Goal: Communication & Community: Share content

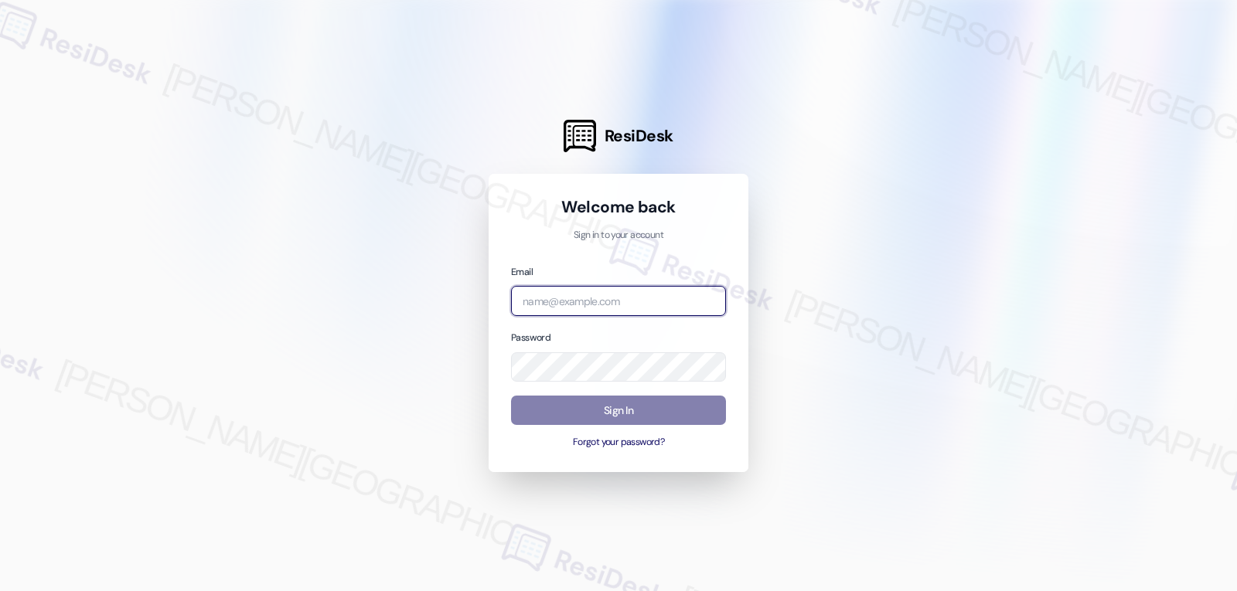
click at [694, 299] on body "ResiDesk Welcome back Sign in to your account Email Password Sign In Forgot you…" at bounding box center [618, 295] width 1237 height 591
paste input "[EMAIL_ADDRESS][DOMAIN_NAME]"
type input "[EMAIL_ADDRESS][DOMAIN_NAME]"
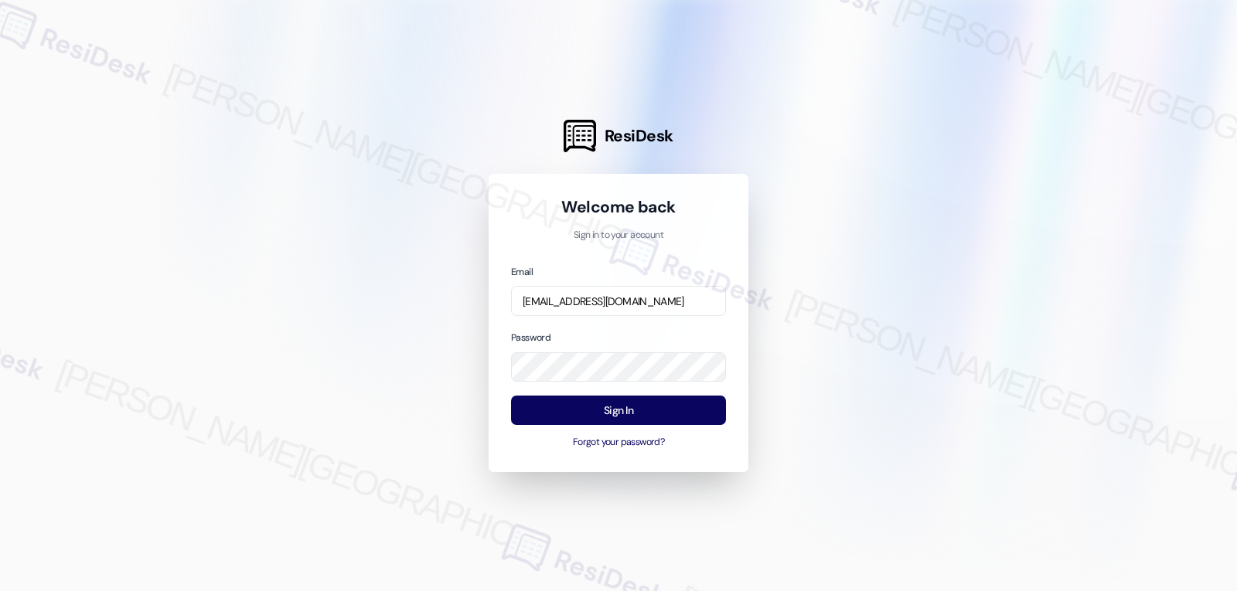
click at [600, 332] on div "Password" at bounding box center [618, 355] width 215 height 53
click at [644, 414] on button "Sign In" at bounding box center [618, 411] width 215 height 30
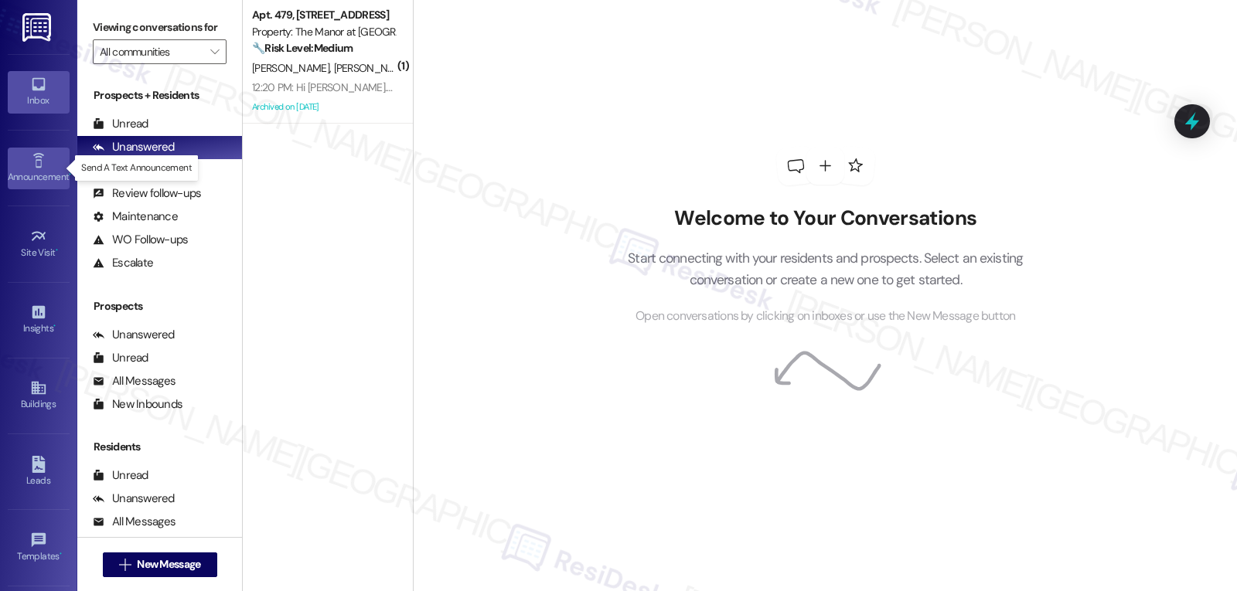
click at [31, 178] on div "Announcement •" at bounding box center [38, 176] width 77 height 15
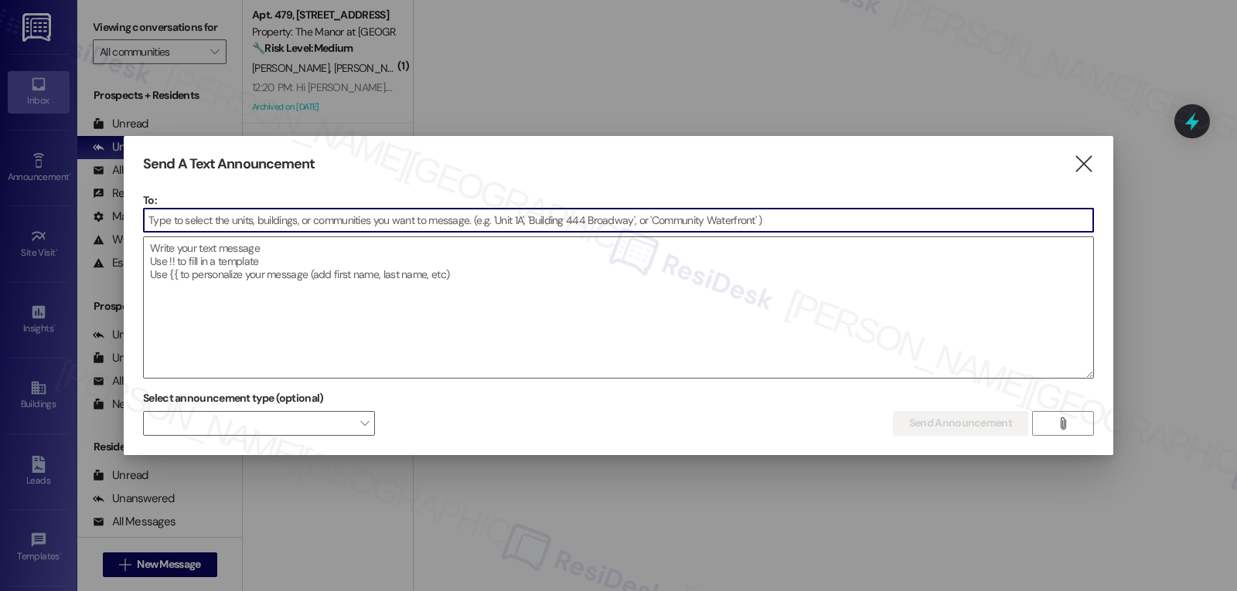
click at [314, 229] on input at bounding box center [618, 220] width 949 height 23
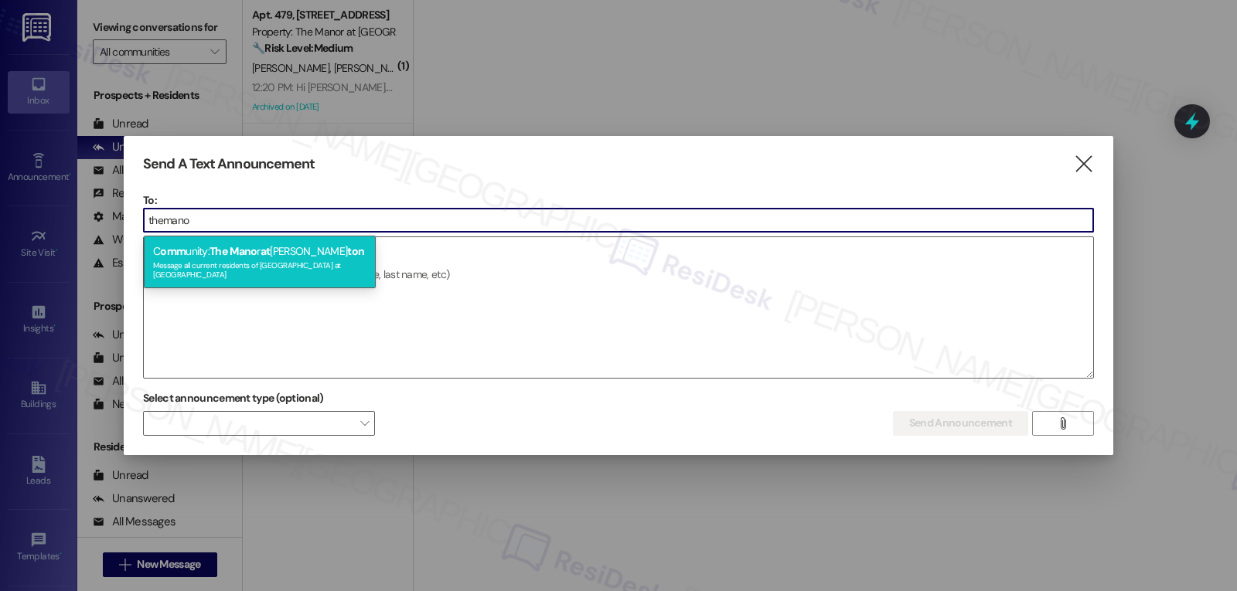
type input "themano"
click at [347, 253] on span "ton" at bounding box center [355, 251] width 17 height 14
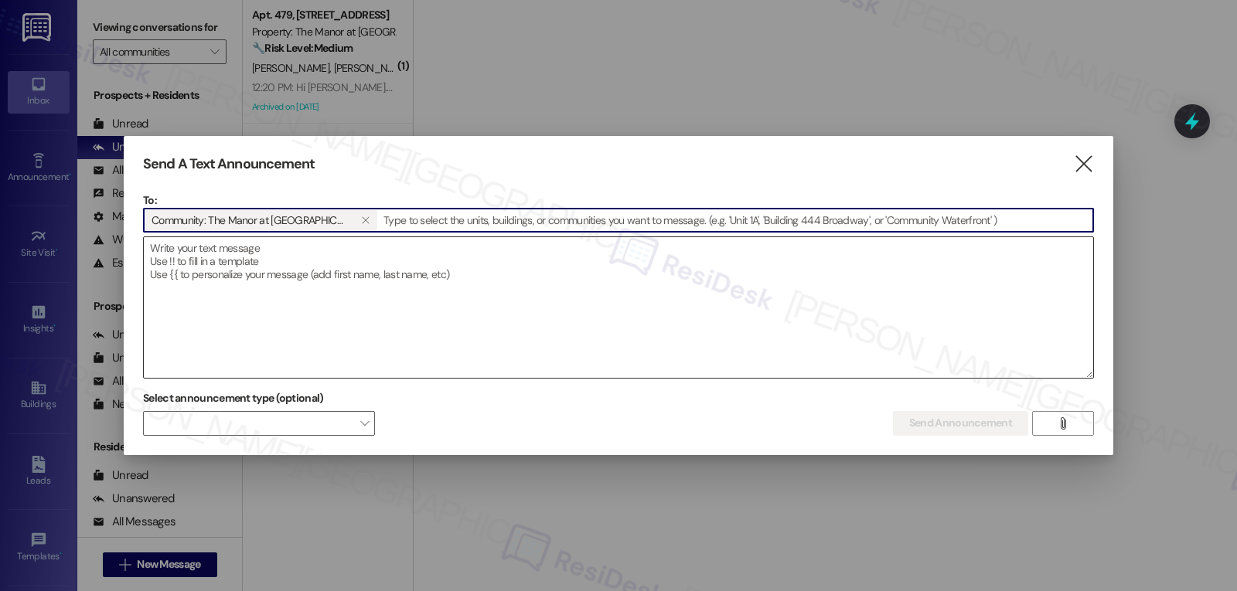
click at [462, 312] on textarea at bounding box center [618, 307] width 949 height 141
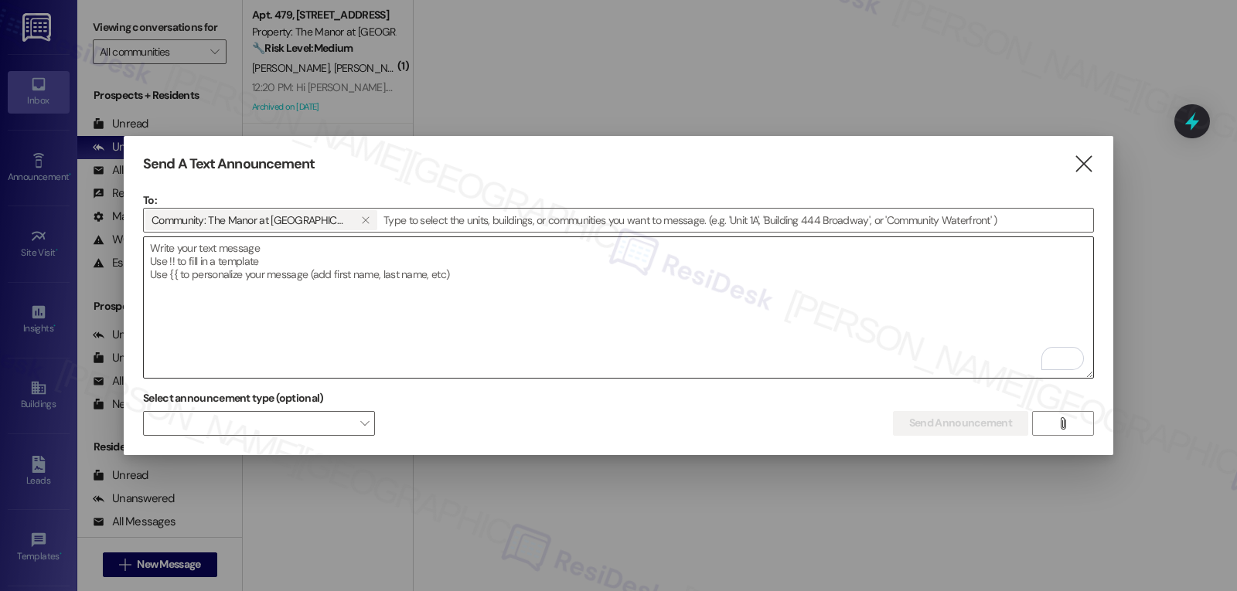
click at [390, 298] on textarea "To enrich screen reader interactions, please activate Accessibility in Grammarl…" at bounding box center [618, 307] width 949 height 141
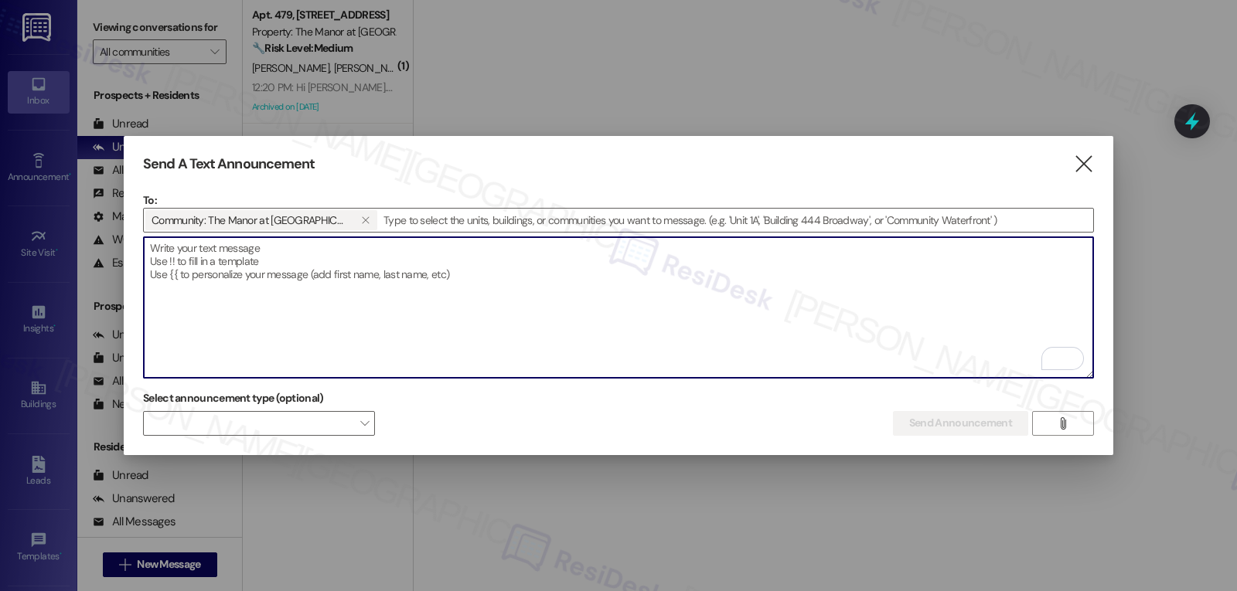
paste textarea "Hi {{first_name}}! We hope you are doing well! Our office will be closed, and V…"
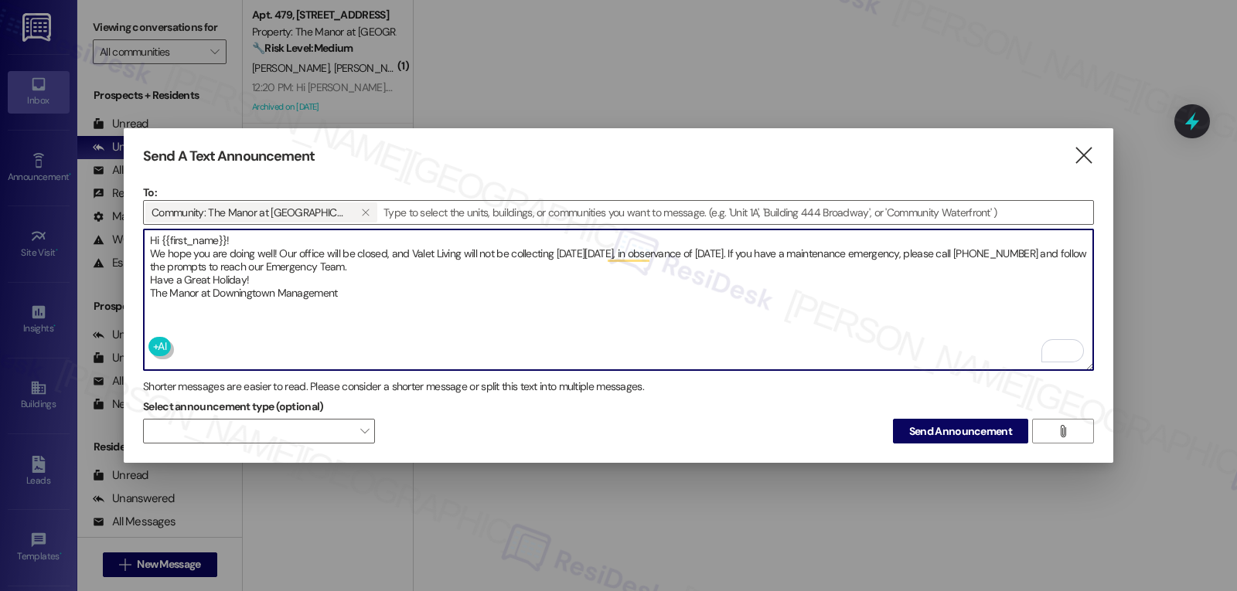
type textarea "Hi {{first_name}}! We hope you are doing well! Our office will be closed, and V…"
click at [335, 421] on span at bounding box center [259, 431] width 232 height 25
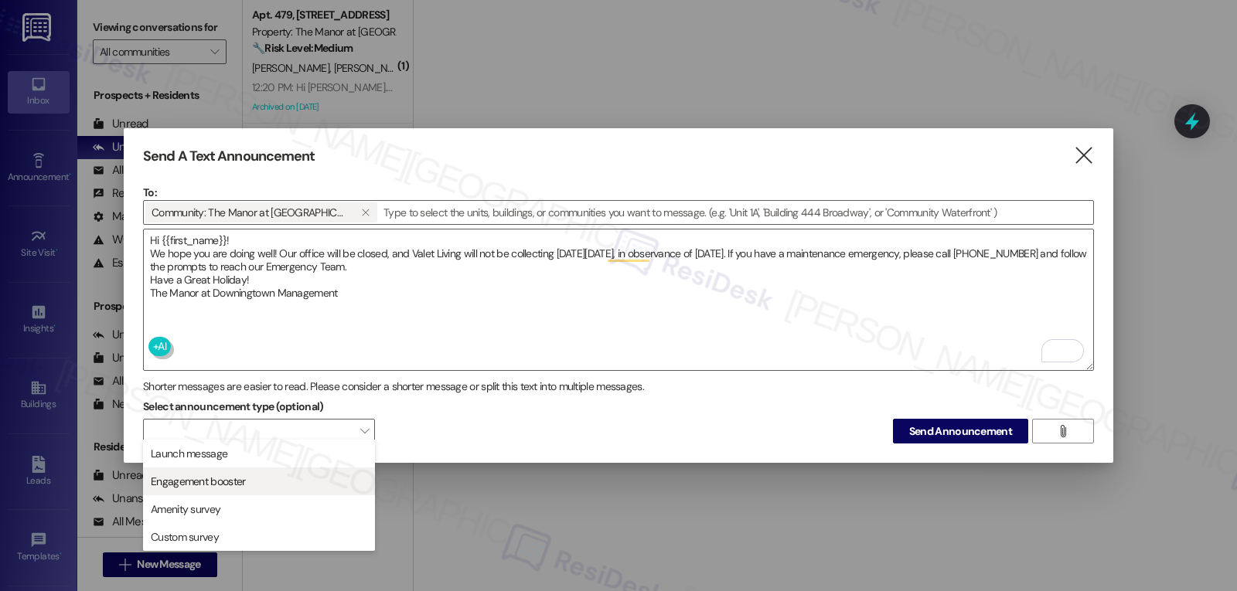
click at [257, 486] on span "Engagement booster" at bounding box center [259, 481] width 218 height 17
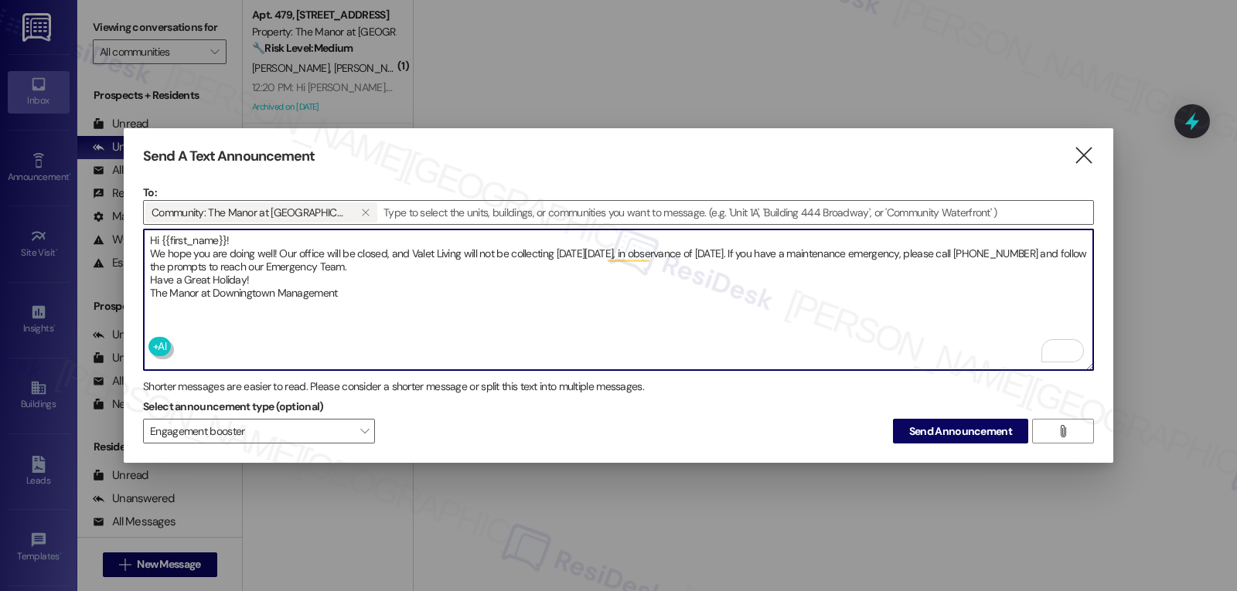
click at [603, 444] on div "Send A Text Announcement  To: Community: The Manor at [GEOGRAPHIC_DATA]   Dr…" at bounding box center [619, 296] width 990 height 336
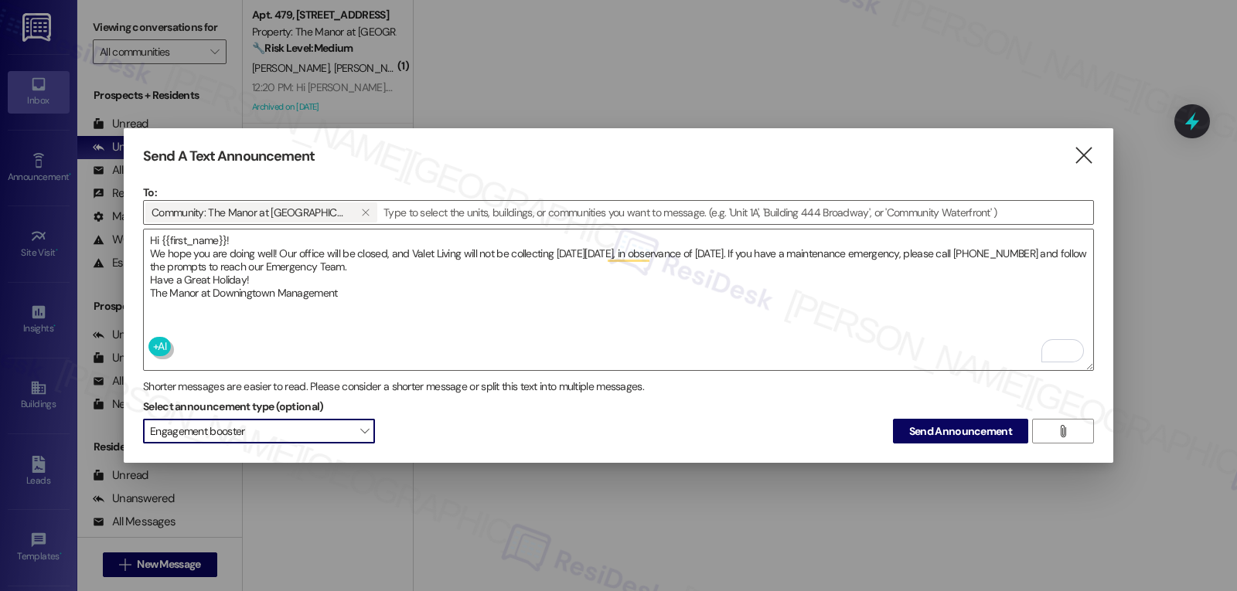
click at [363, 425] on span "" at bounding box center [364, 431] width 9 height 25
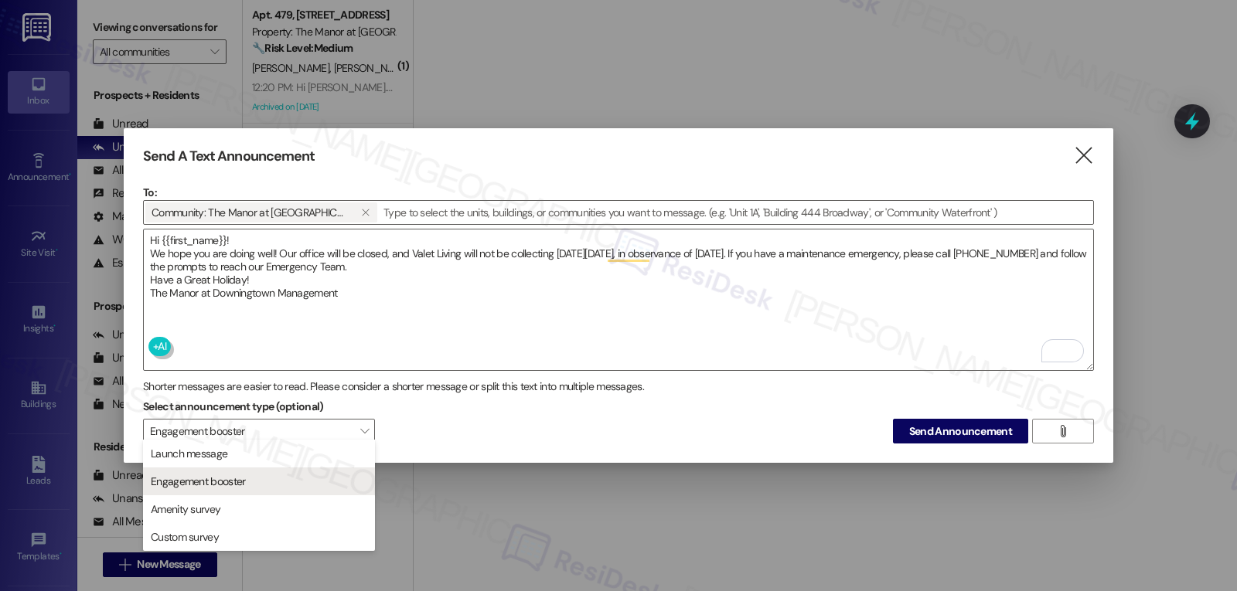
click at [440, 433] on div "Select announcement type (optional) Engagement booster  Send Announcement " at bounding box center [618, 419] width 951 height 49
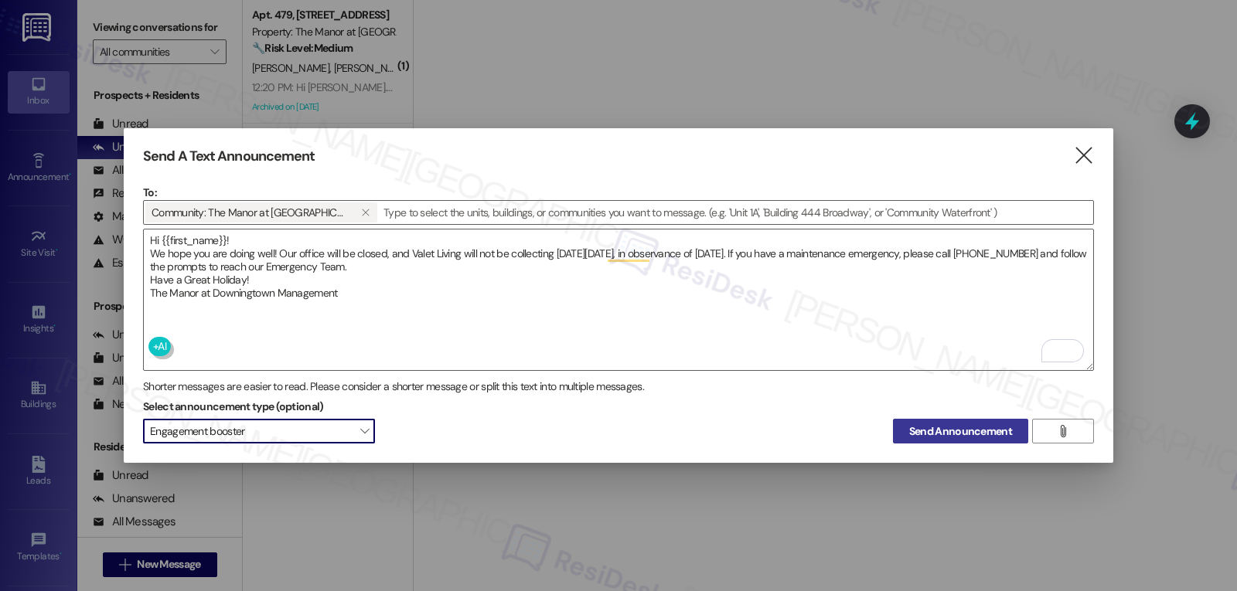
click at [976, 434] on span "Send Announcement" at bounding box center [960, 432] width 103 height 16
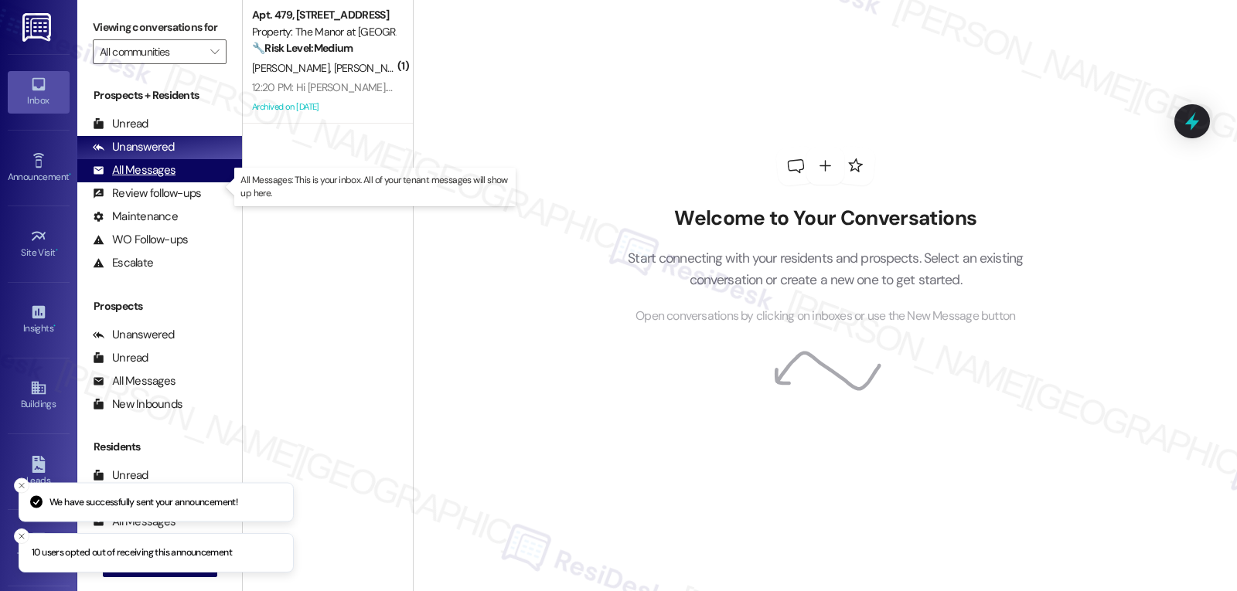
click at [148, 179] on div "All Messages" at bounding box center [134, 170] width 83 height 16
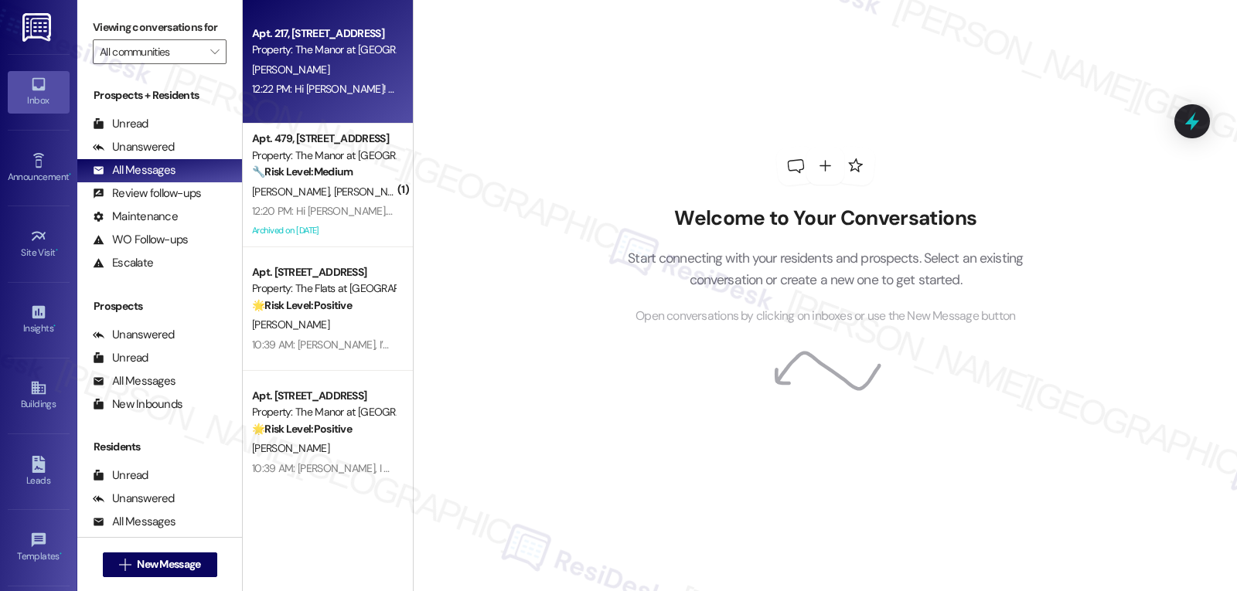
click at [329, 86] on div "12:22 PM: Hi [PERSON_NAME]! I'm checking in on your latest work order (Would li…" at bounding box center [691, 89] width 879 height 14
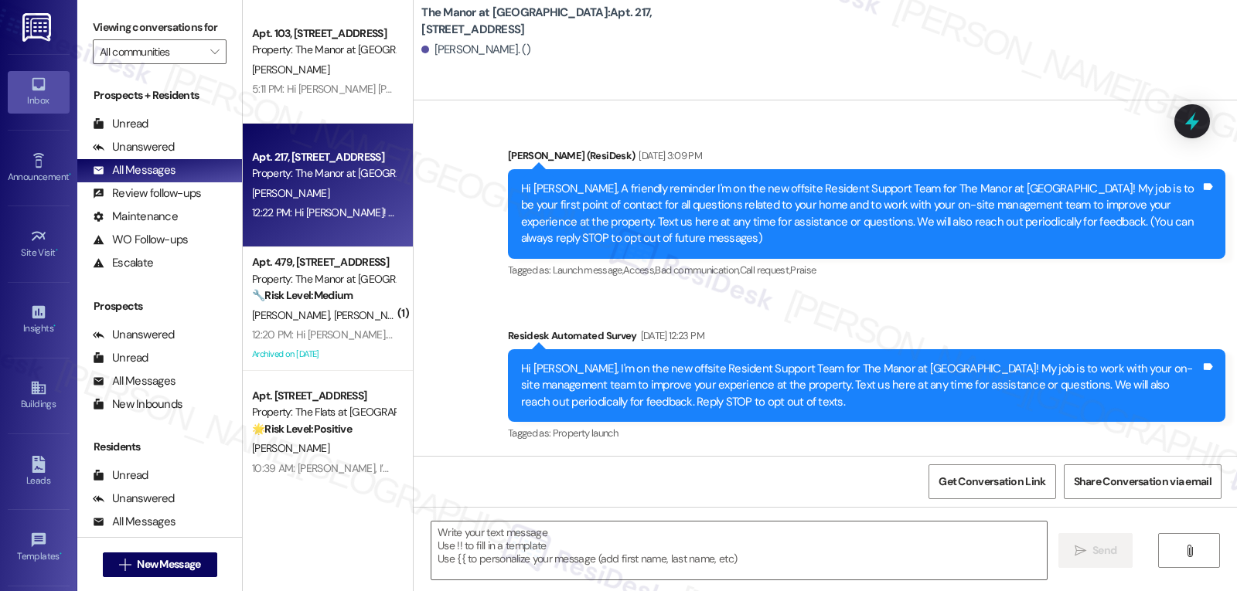
type textarea "Fetching suggested responses. Please feel free to read through the conversation…"
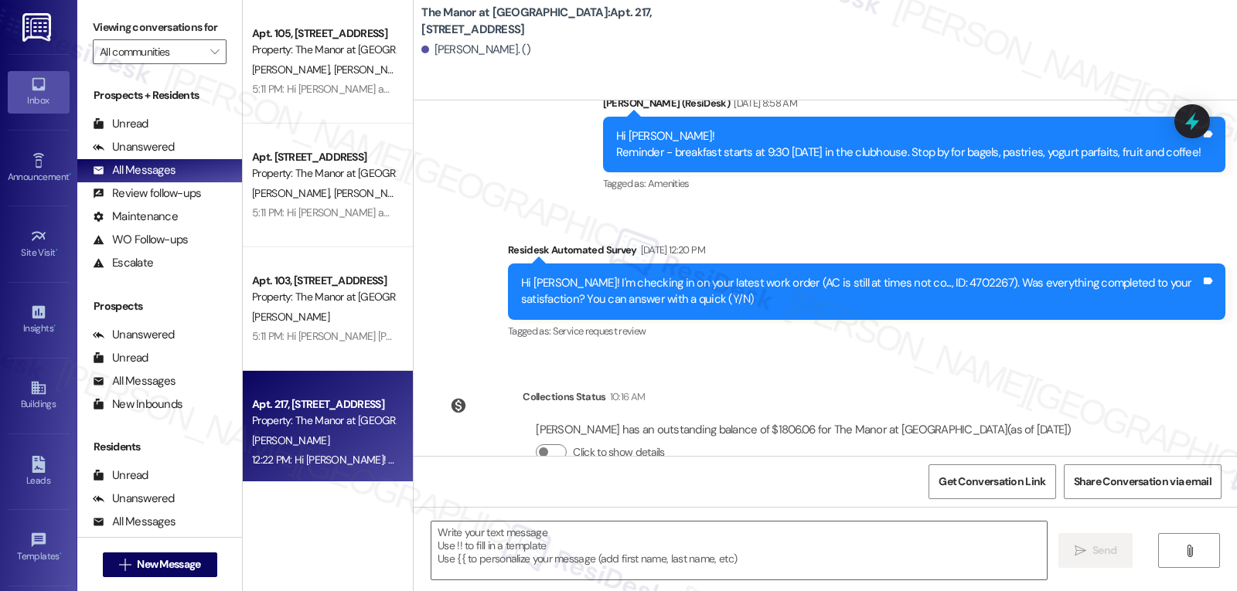
scroll to position [7053, 0]
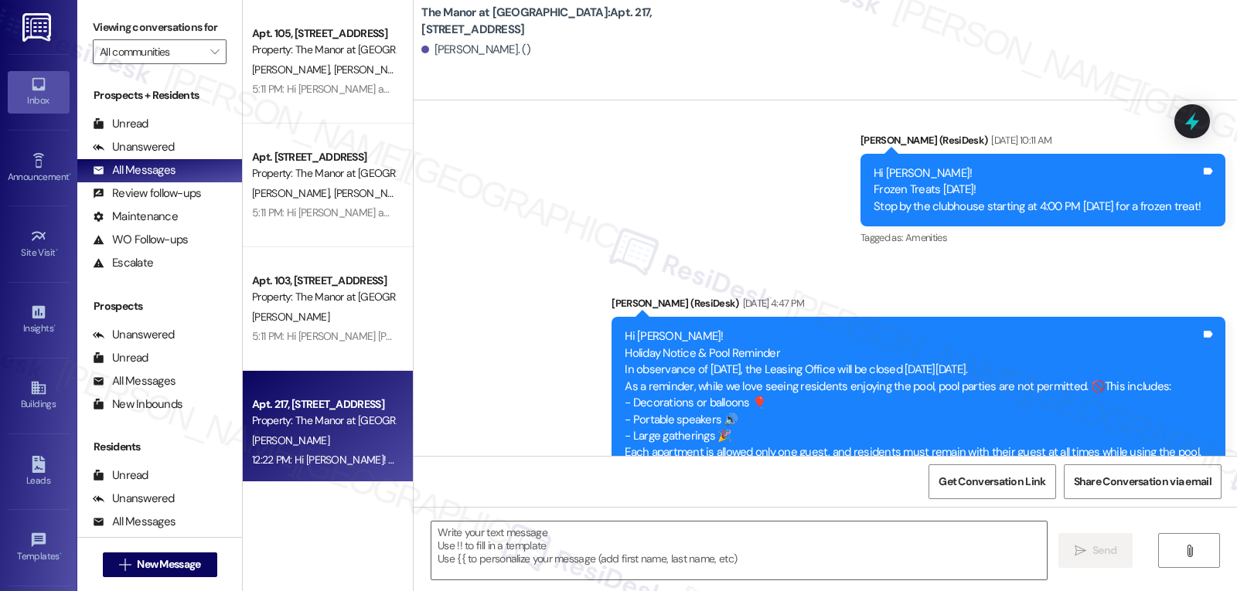
click at [290, 212] on div "5:11 PM: Hi [PERSON_NAME] and [PERSON_NAME]! We hope you are doing well! Our of…" at bounding box center [1080, 213] width 1656 height 14
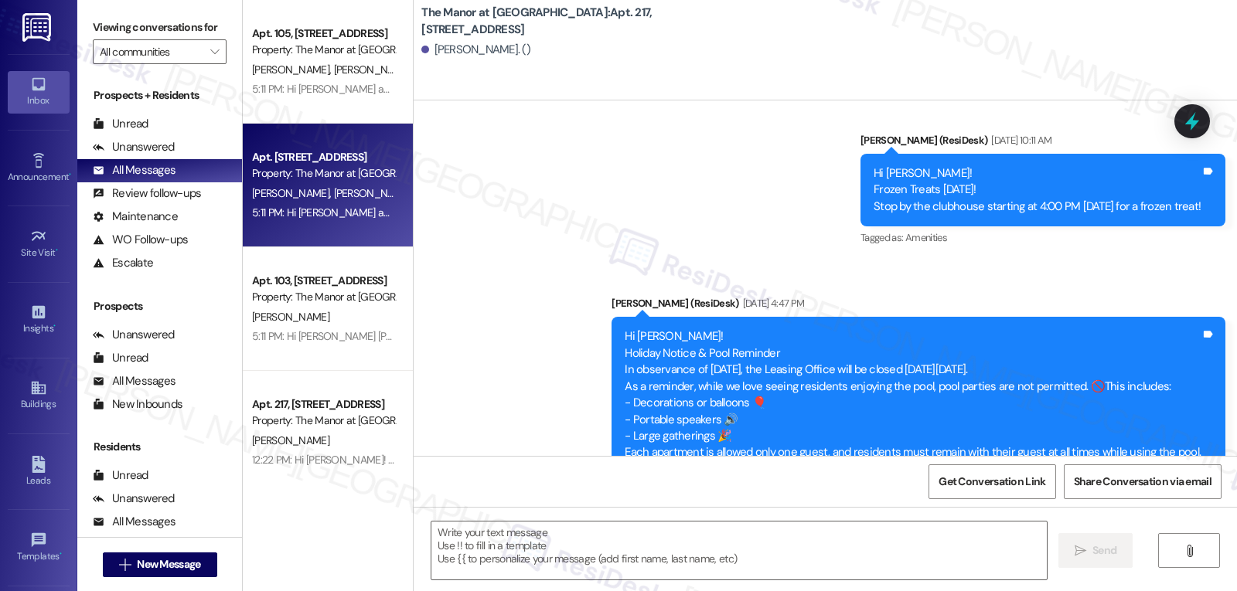
type textarea "Fetching suggested responses. Please feel free to read through the conversation…"
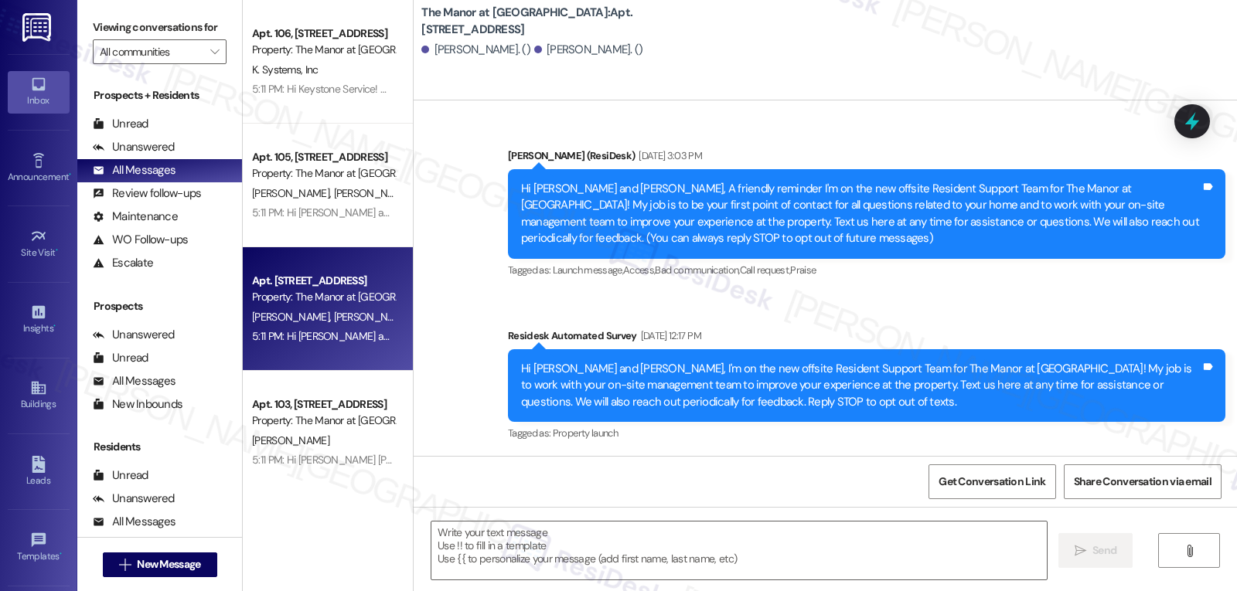
scroll to position [9003, 0]
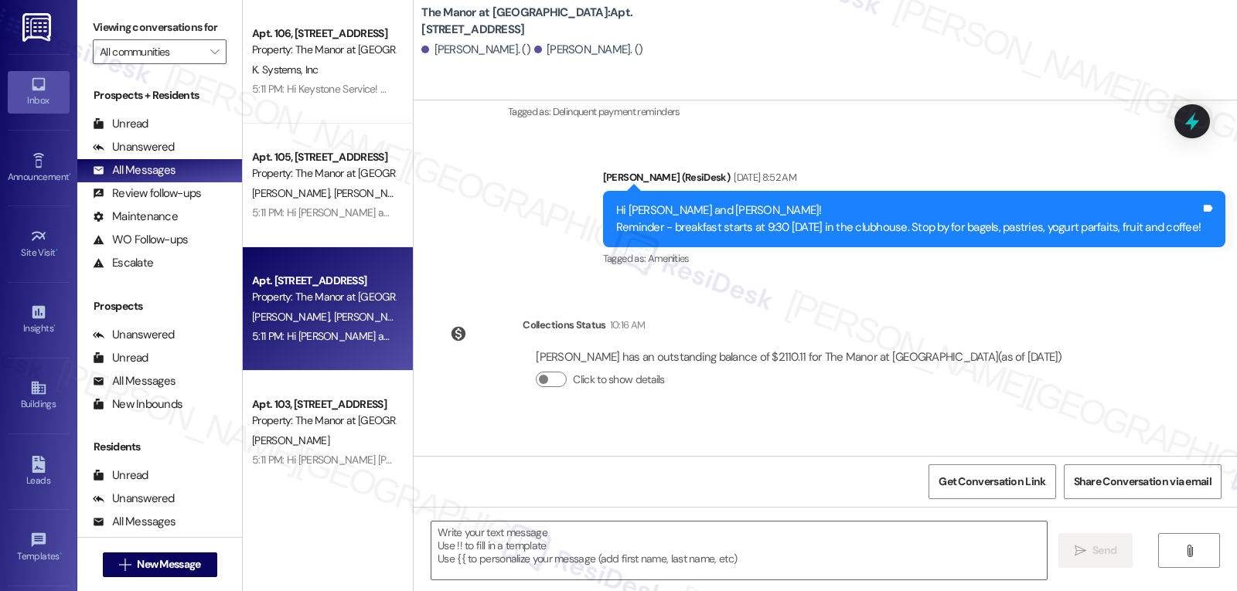
type textarea "Fetching suggested responses. Please feel free to read through the conversation…"
